Goal: Information Seeking & Learning: Learn about a topic

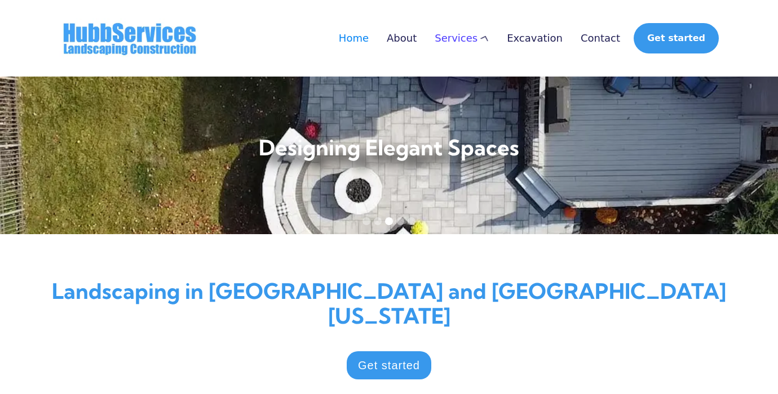
click at [477, 39] on div "Services" at bounding box center [455, 38] width 43 height 11
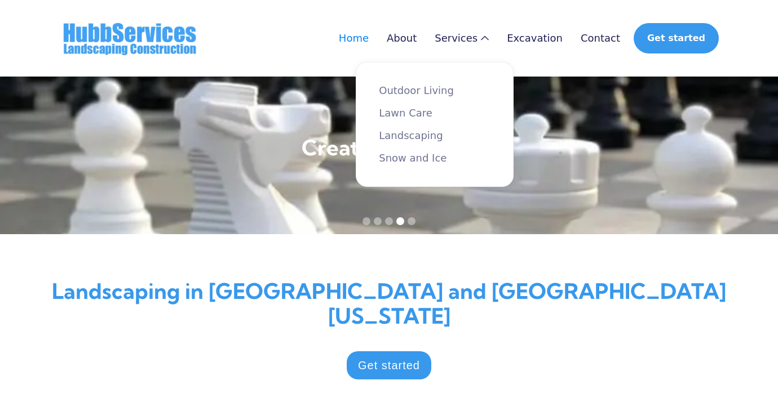
click at [431, 141] on div "Outdoor Living Lawn Care Landscaping Snow and Ice" at bounding box center [435, 124] width 112 height 79
click at [431, 141] on link "Landscaping" at bounding box center [435, 135] width 112 height 11
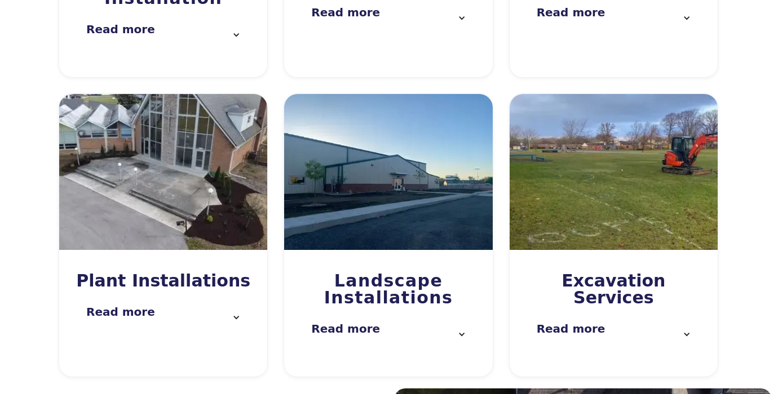
scroll to position [450, 1]
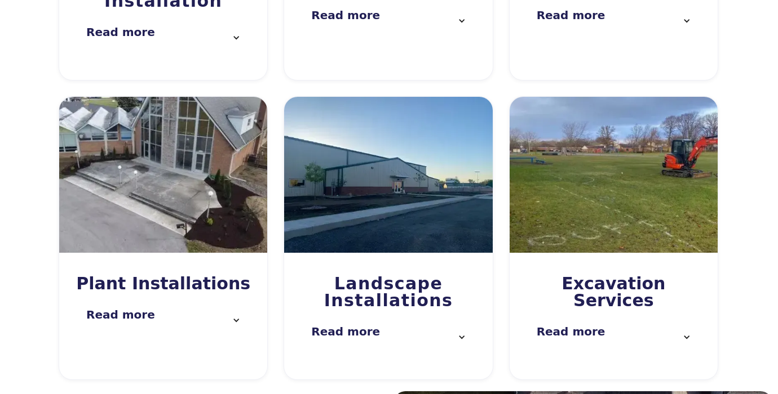
click at [570, 326] on div "Read more" at bounding box center [570, 337] width 69 height 23
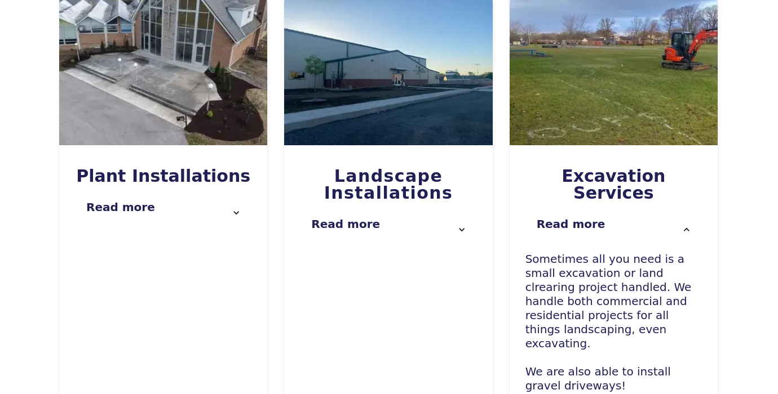
scroll to position [566, 1]
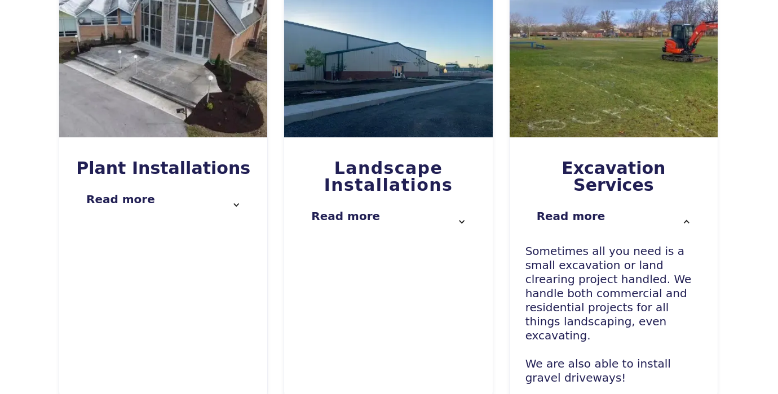
click at [432, 199] on div "Read more" at bounding box center [388, 221] width 176 height 45
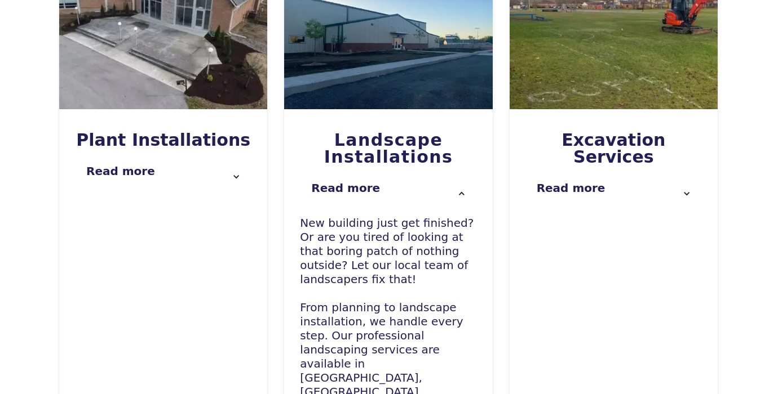
scroll to position [602, 1]
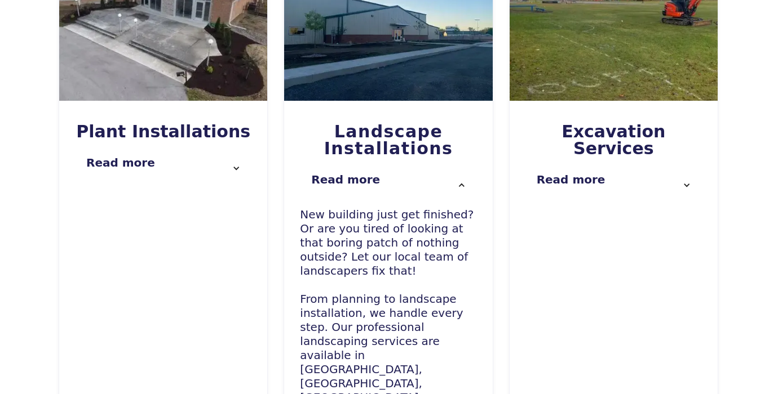
click at [177, 146] on div "Read more" at bounding box center [163, 168] width 176 height 45
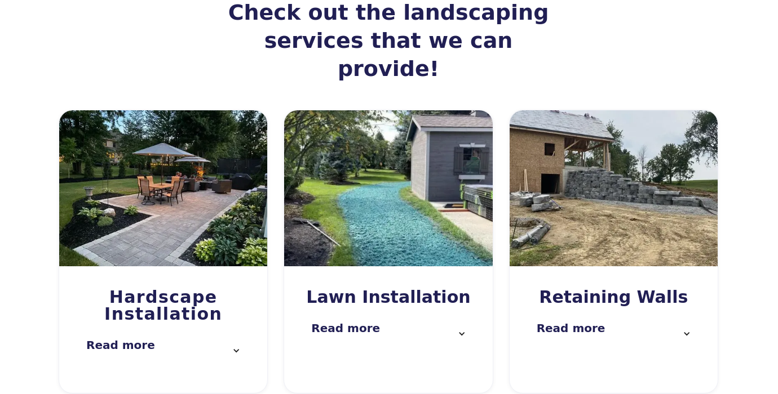
scroll to position [135, 1]
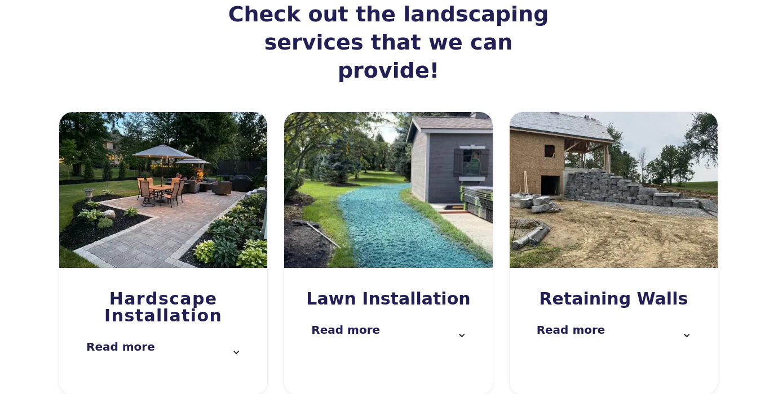
click at [190, 330] on div "Read more" at bounding box center [163, 352] width 176 height 45
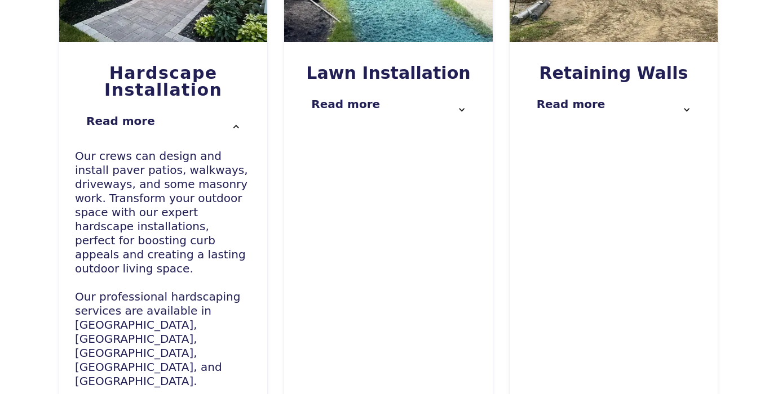
scroll to position [366, 1]
